Goal: Transaction & Acquisition: Purchase product/service

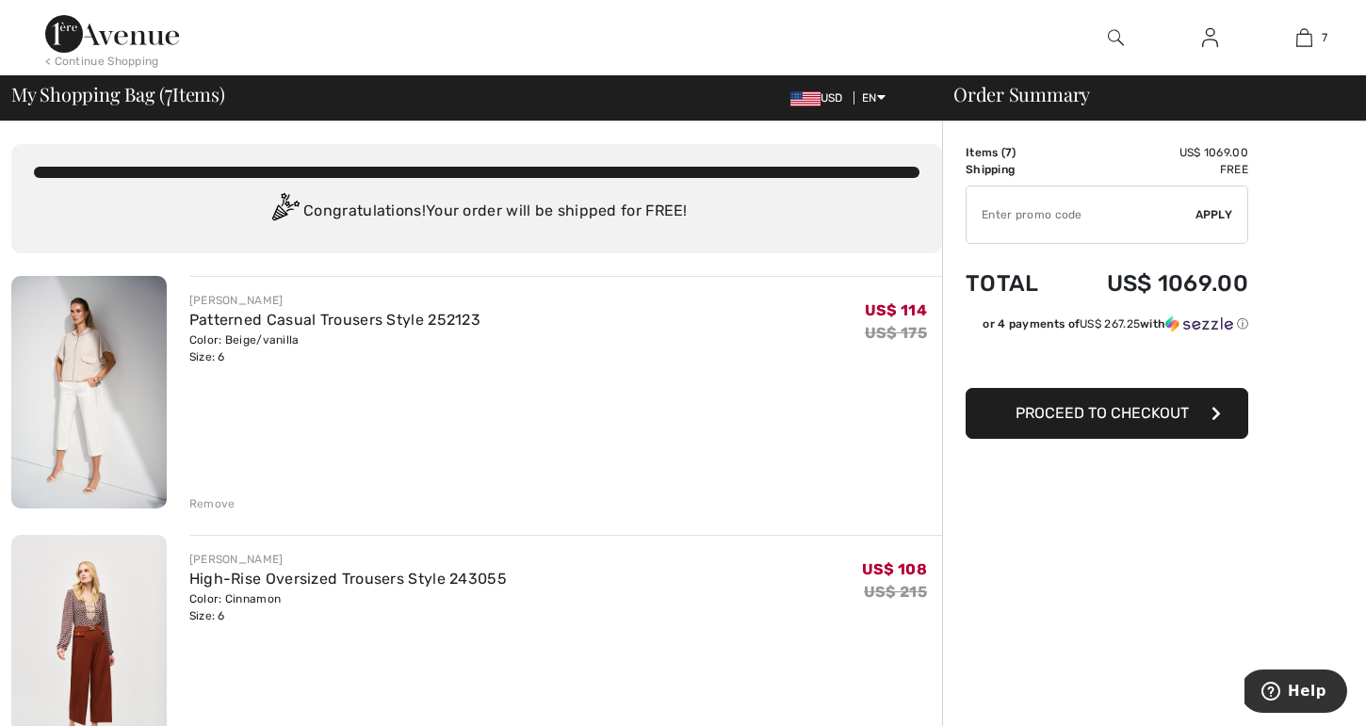
click at [1001, 211] on input "TEXT" at bounding box center [1081, 215] width 229 height 57
type input "EXTRA20"
click at [1134, 412] on span "Proceed to Checkout" at bounding box center [1102, 413] width 173 height 18
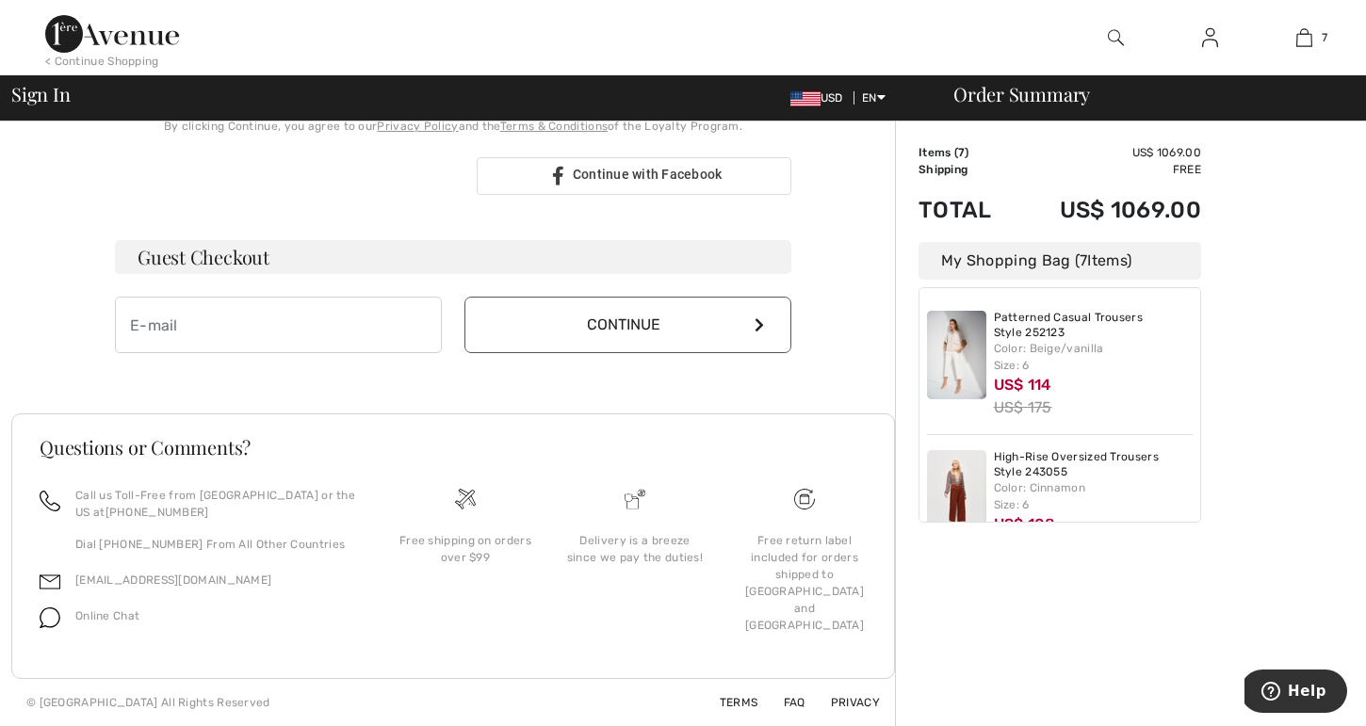
click at [1091, 260] on div "My Shopping Bag ( 7 Items)" at bounding box center [1060, 261] width 283 height 38
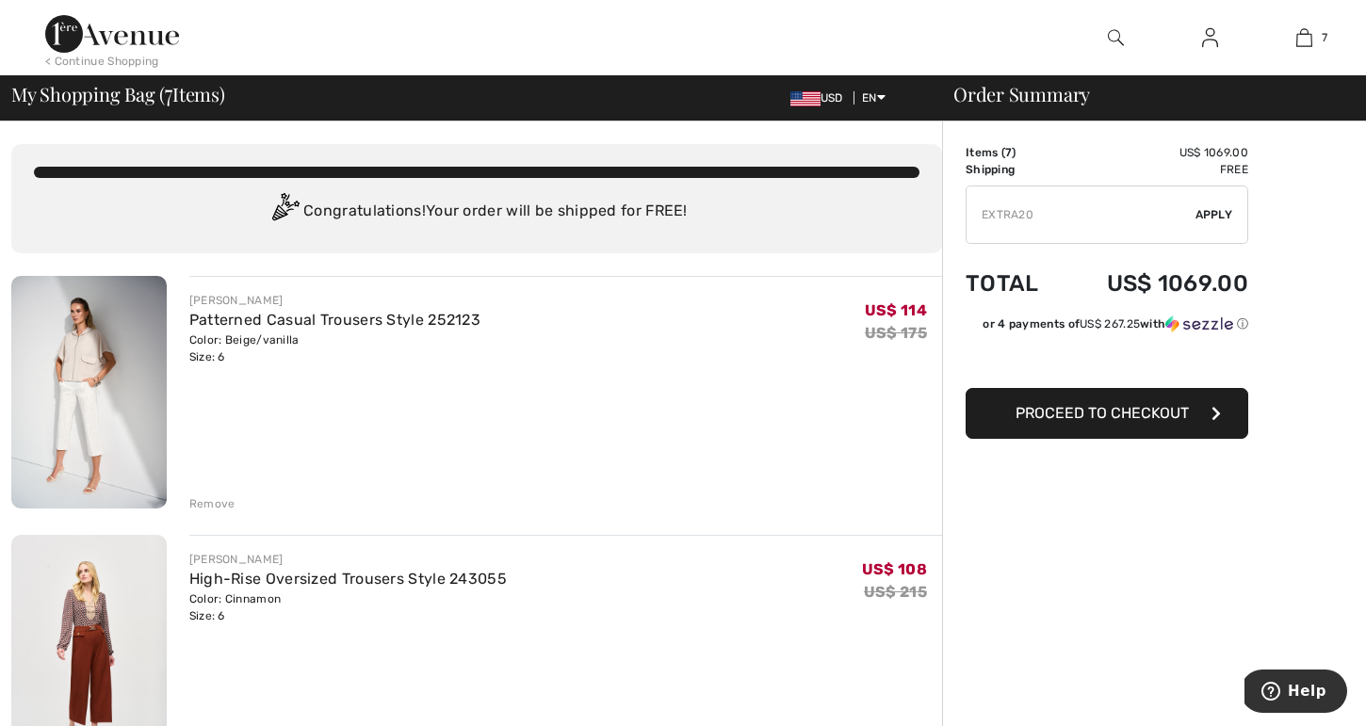
click at [1215, 211] on span "Apply" at bounding box center [1215, 214] width 38 height 17
